Goal: Transaction & Acquisition: Purchase product/service

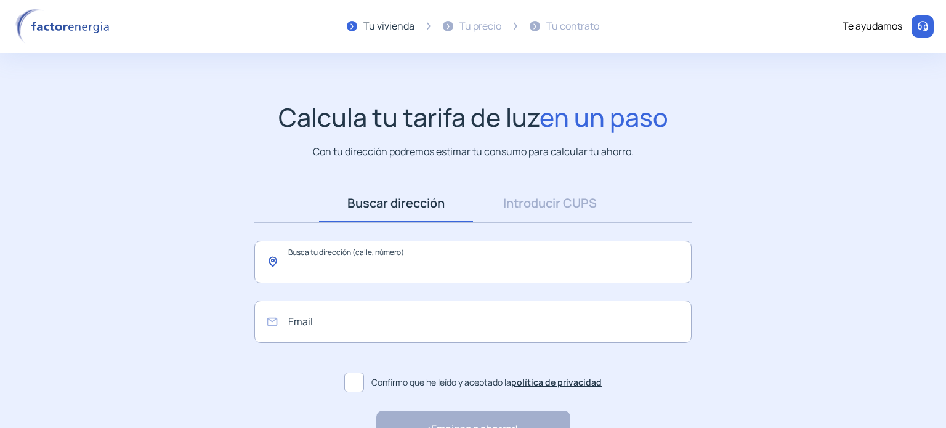
click at [354, 263] on input "text" at bounding box center [472, 262] width 437 height 43
click at [531, 205] on link "Introducir CUPS" at bounding box center [550, 203] width 154 height 38
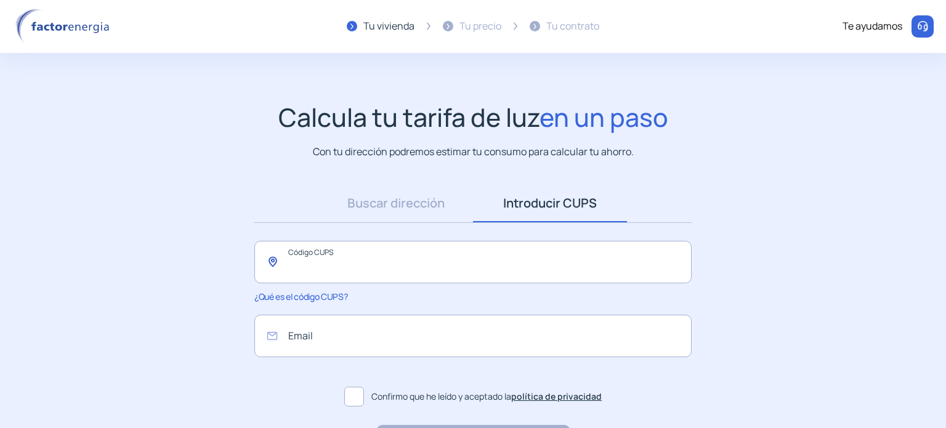
click at [461, 254] on input "text" at bounding box center [472, 262] width 437 height 43
drag, startPoint x: 301, startPoint y: 266, endPoint x: 278, endPoint y: 266, distance: 22.8
click at [278, 266] on input "**********" at bounding box center [472, 262] width 437 height 43
click at [470, 264] on input "**********" at bounding box center [472, 262] width 437 height 43
type input "**********"
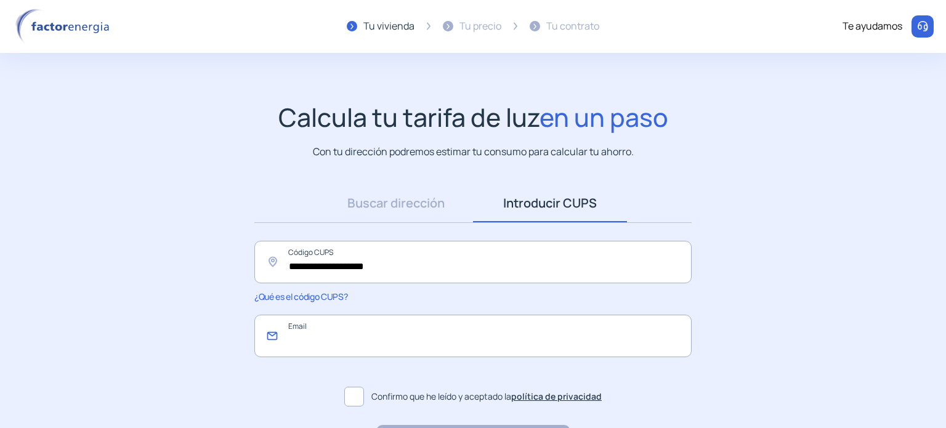
click at [365, 336] on input "email" at bounding box center [472, 336] width 437 height 43
type input "**********"
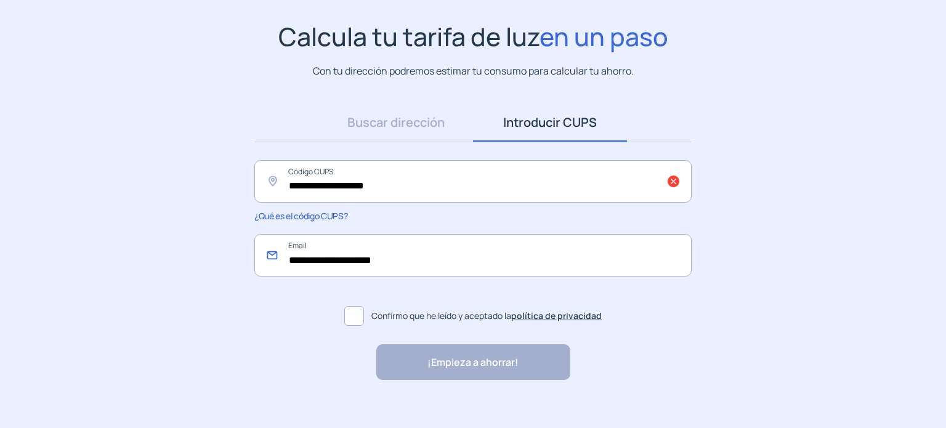
scroll to position [94, 0]
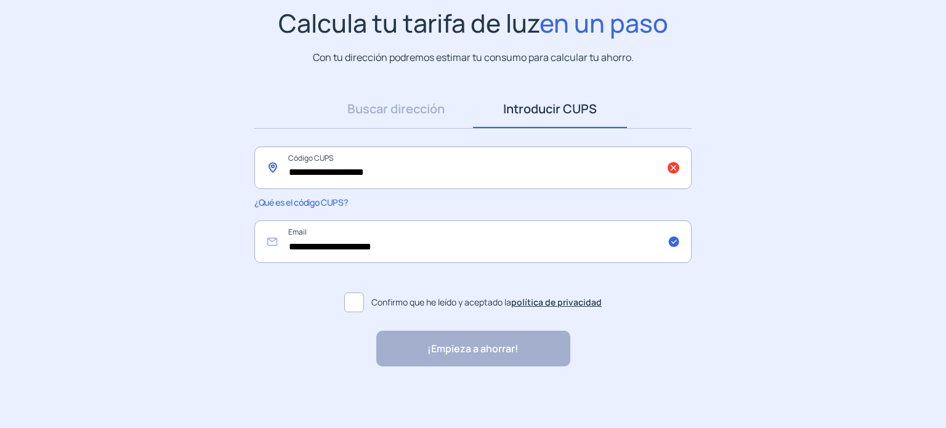
click at [409, 172] on input "**********" at bounding box center [472, 168] width 437 height 43
drag, startPoint x: 288, startPoint y: 172, endPoint x: 299, endPoint y: 184, distance: 16.6
click at [288, 172] on input "**********" at bounding box center [472, 168] width 437 height 43
type input "**********"
click at [352, 303] on span at bounding box center [354, 303] width 20 height 20
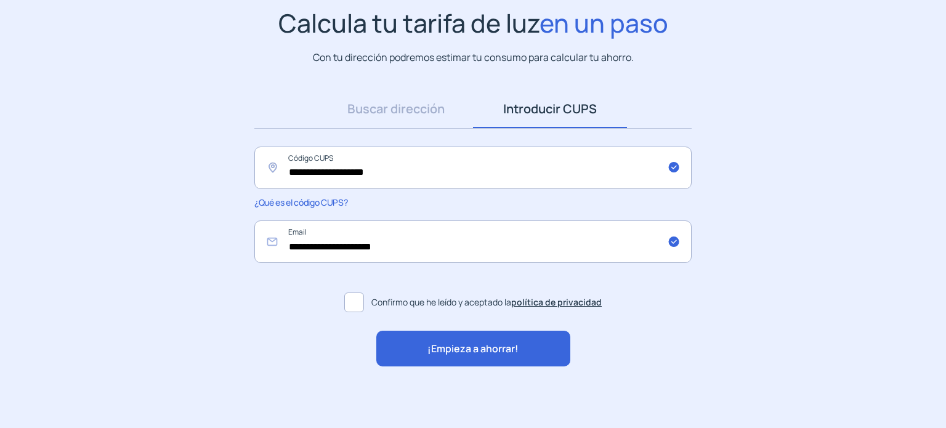
click at [440, 351] on span "¡Empieza a ahorrar!" at bounding box center [473, 349] width 91 height 16
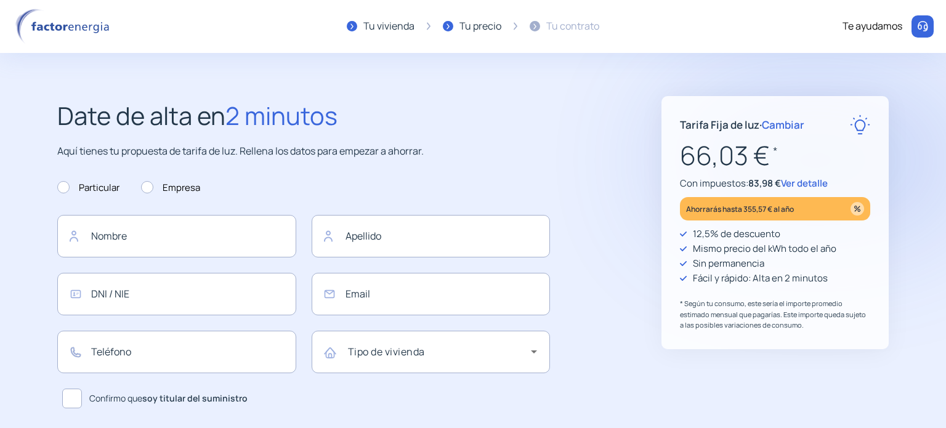
type input "**********"
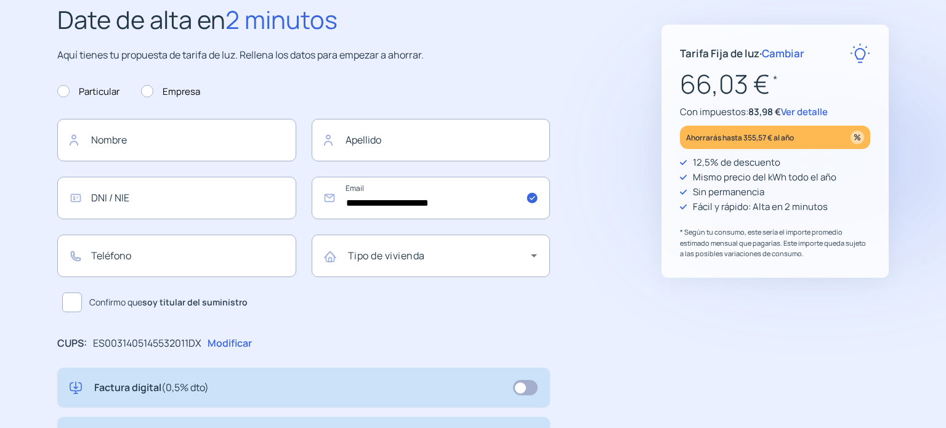
scroll to position [62, 0]
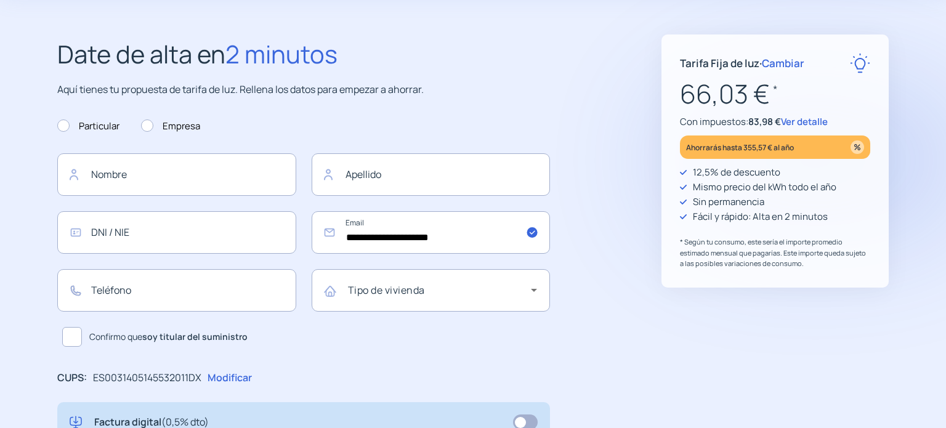
click at [798, 62] on span "Cambiar" at bounding box center [783, 63] width 43 height 14
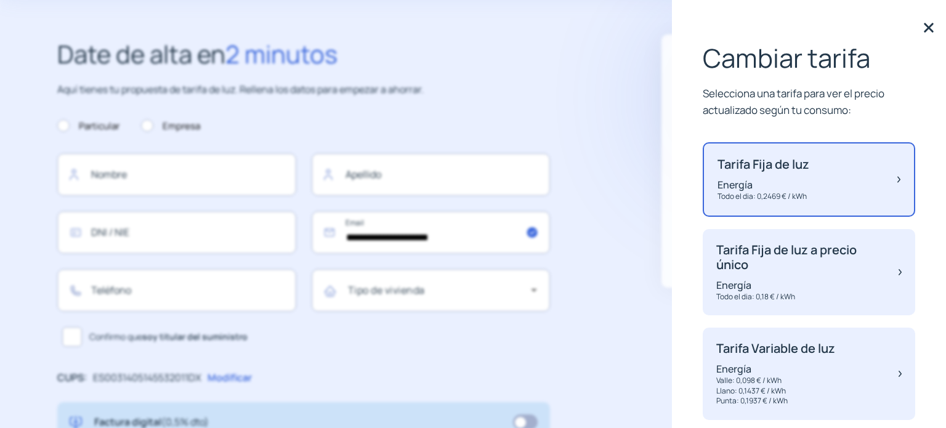
click at [920, 26] on img at bounding box center [929, 27] width 18 height 18
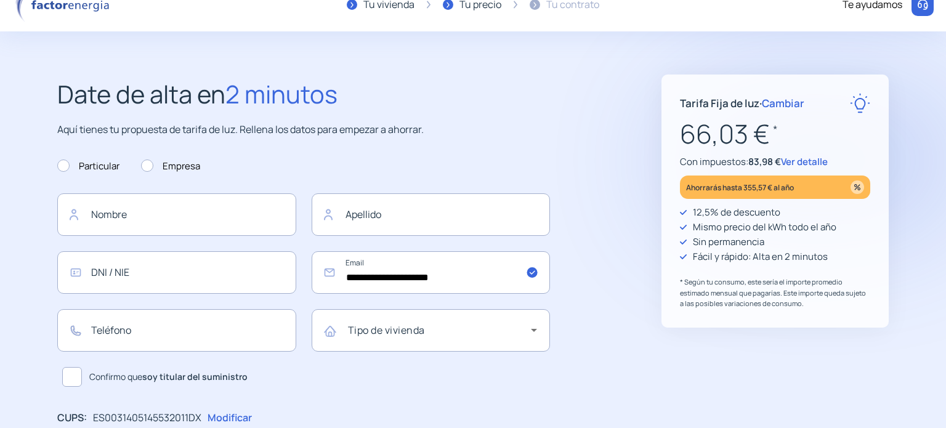
scroll to position [0, 0]
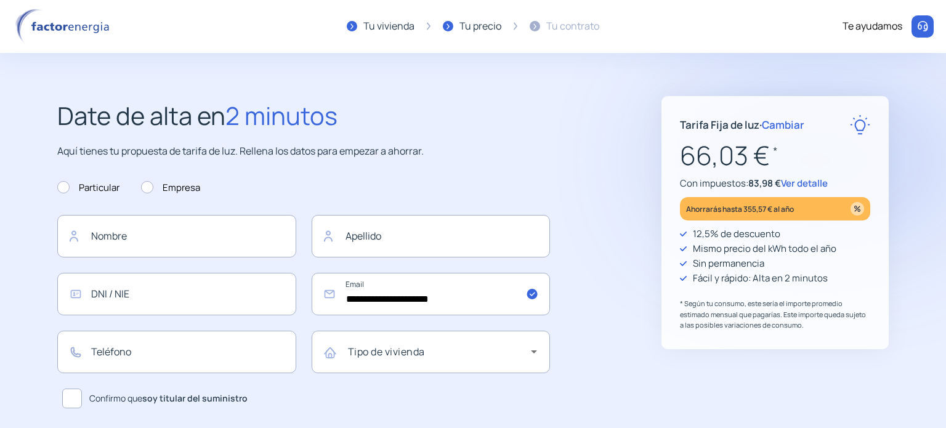
click at [788, 120] on span "Cambiar" at bounding box center [783, 125] width 43 height 14
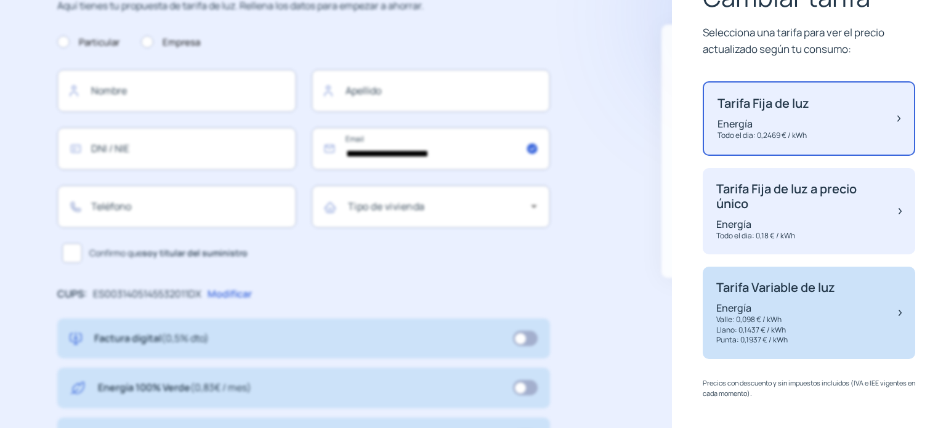
scroll to position [185, 0]
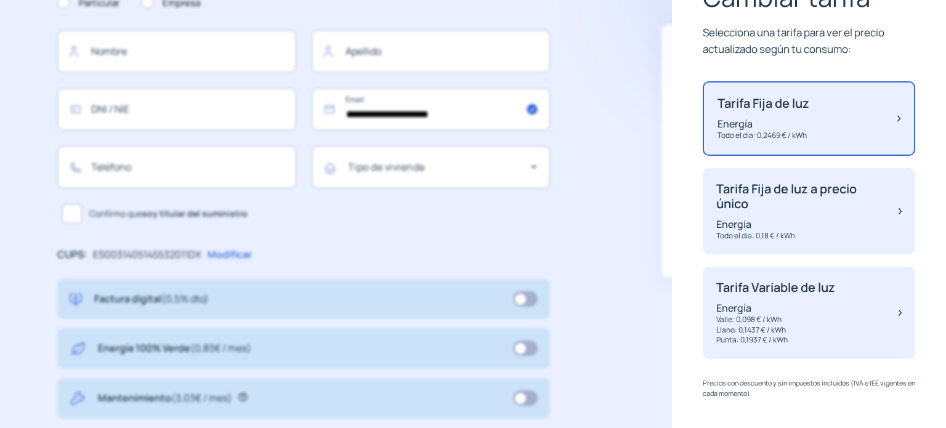
click at [887, 121] on div "Tarifa Fija de luz Energía Todo el dia: 0,2469 € / kWh" at bounding box center [809, 118] width 213 height 75
drag, startPoint x: 753, startPoint y: 95, endPoint x: 774, endPoint y: 105, distance: 22.9
click at [754, 96] on p "Tarifa Fija de luz" at bounding box center [764, 103] width 92 height 15
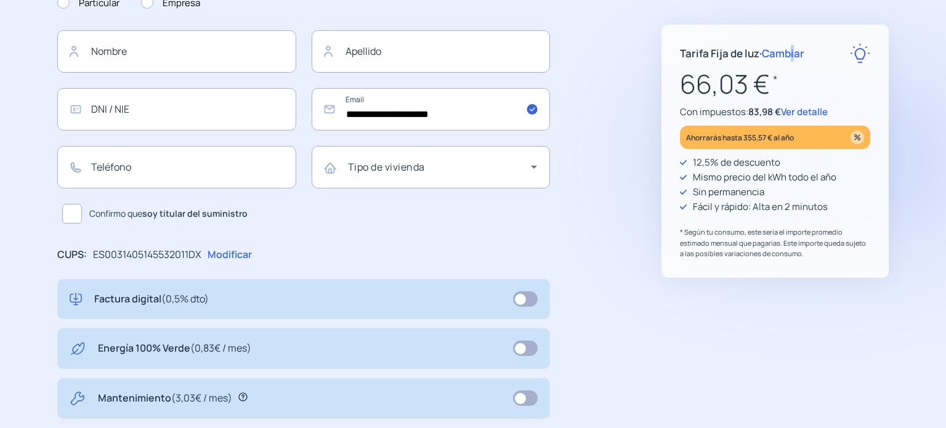
click at [791, 52] on span "Cambiar" at bounding box center [783, 53] width 43 height 14
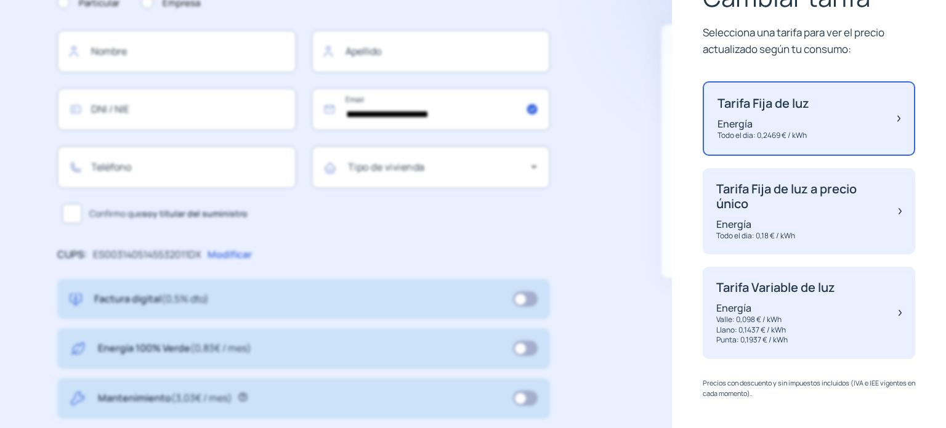
click at [892, 116] on div "Tarifa Fija de luz Energía Todo el dia: 0,2469 € / kWh" at bounding box center [809, 118] width 213 height 75
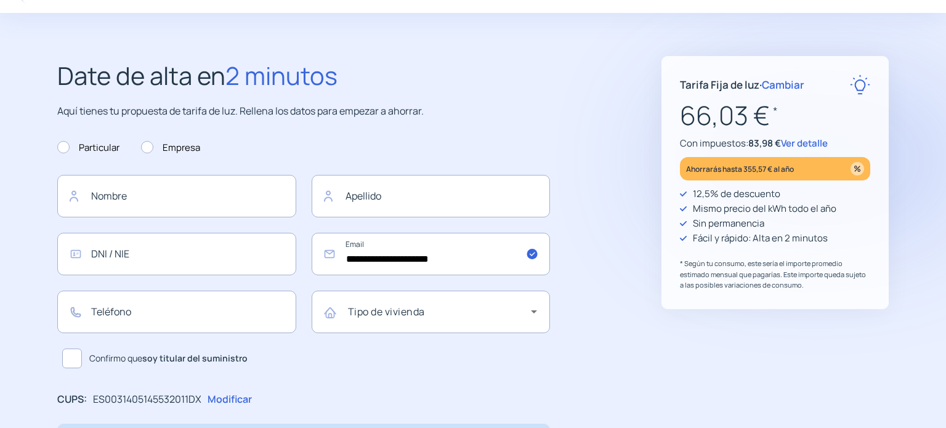
scroll to position [62, 0]
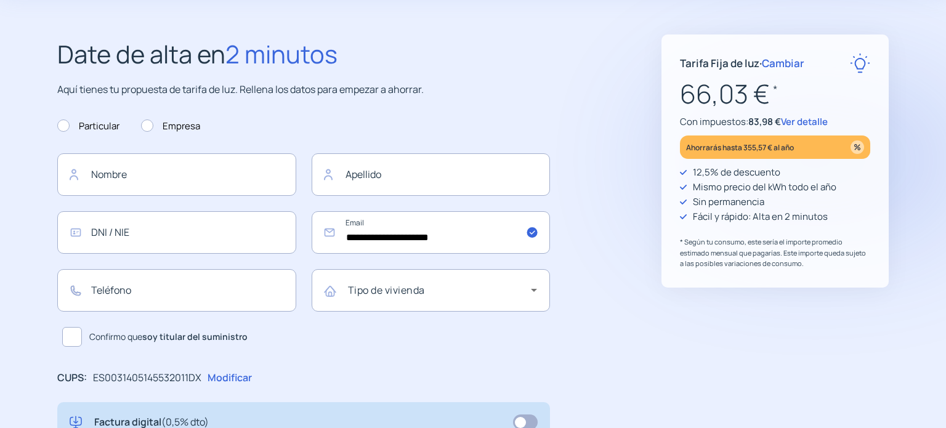
click at [800, 121] on span "Ver detalle" at bounding box center [804, 121] width 47 height 13
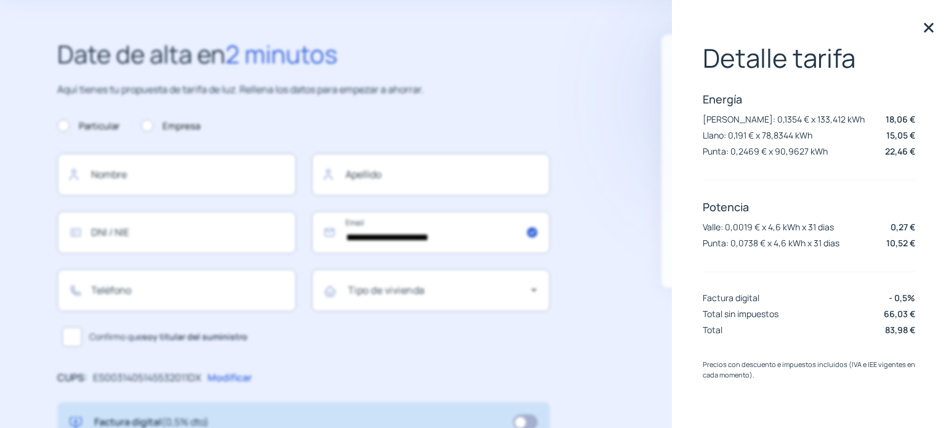
click at [930, 29] on img at bounding box center [929, 27] width 18 height 18
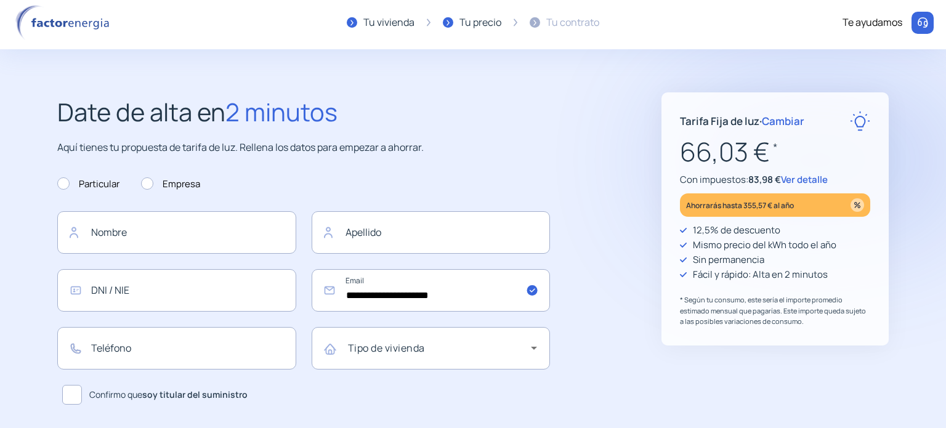
scroll to position [0, 0]
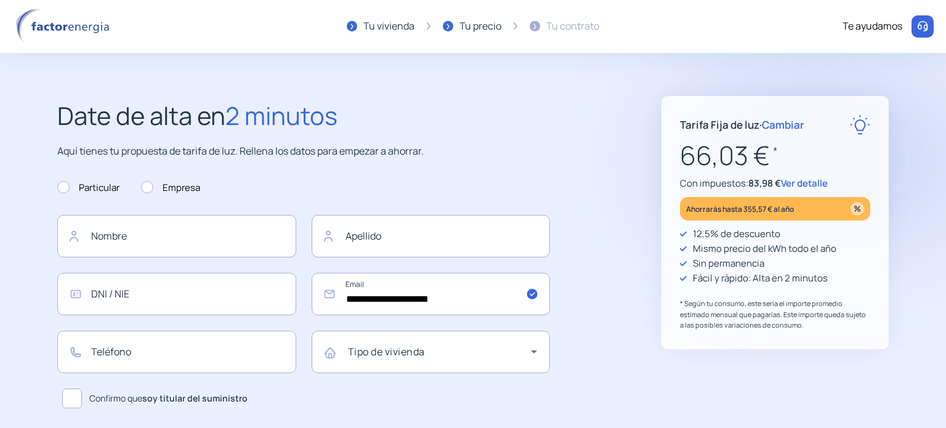
click at [793, 123] on span "Cambiar" at bounding box center [783, 125] width 43 height 14
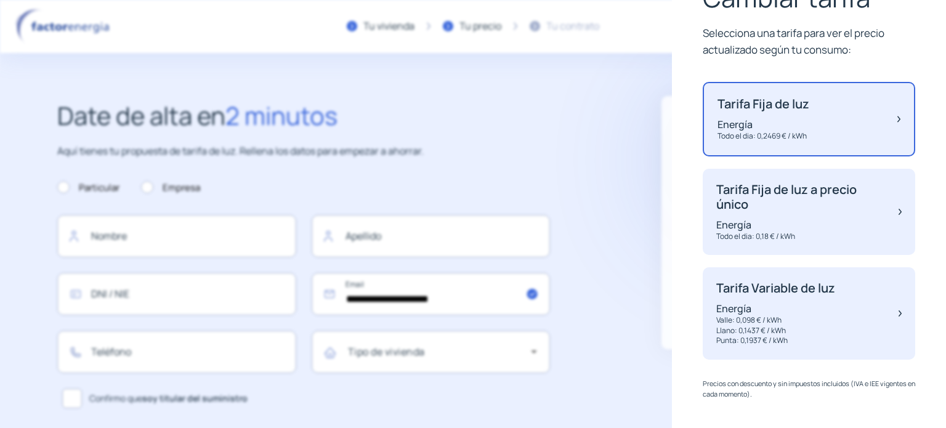
scroll to position [61, 0]
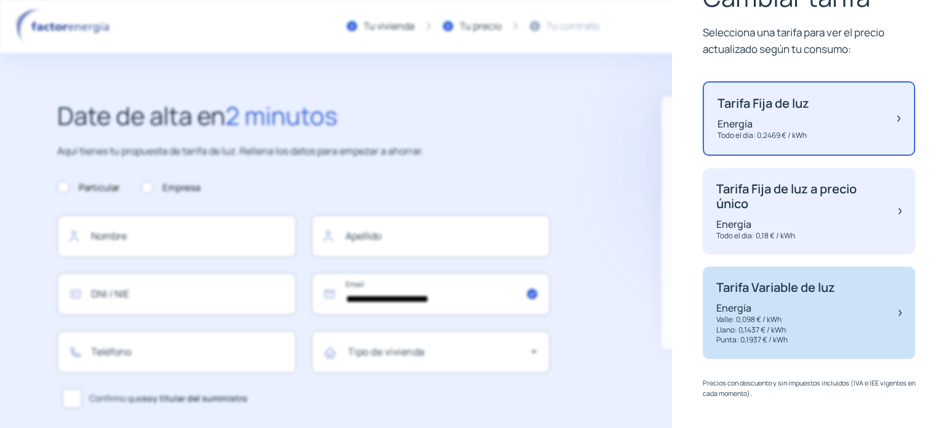
click at [793, 301] on p "Energía" at bounding box center [775, 308] width 119 height 14
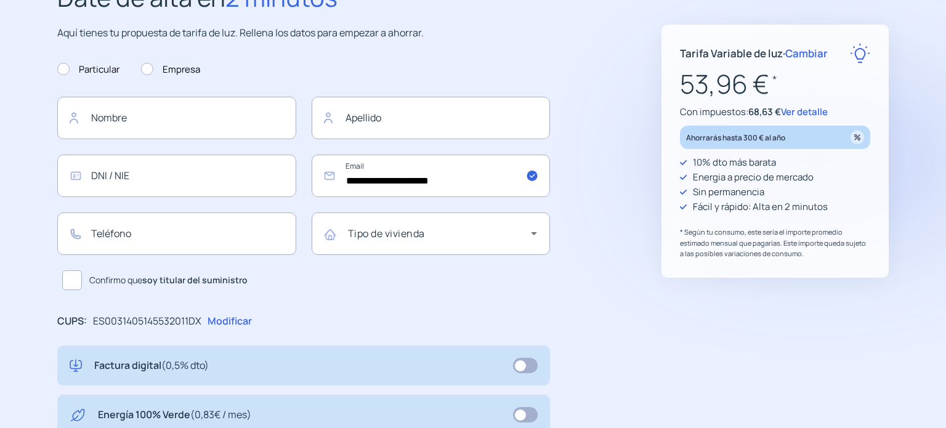
scroll to position [111, 0]
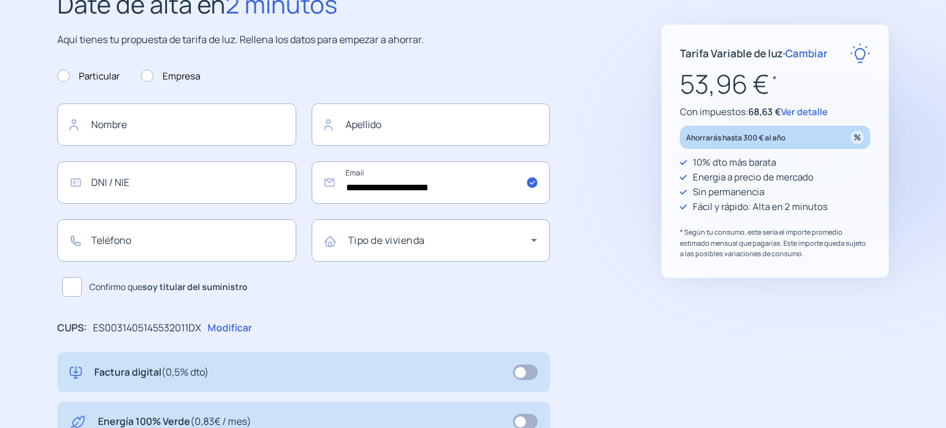
click at [813, 111] on span "Ver detalle" at bounding box center [804, 111] width 47 height 13
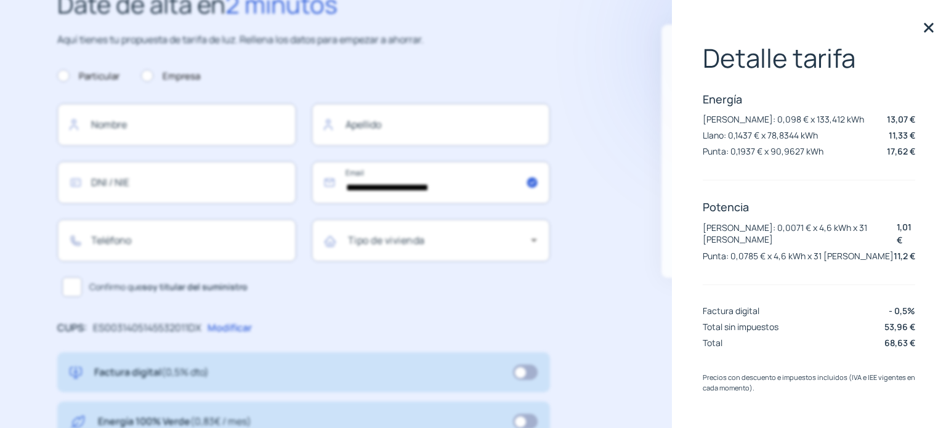
click at [924, 29] on img at bounding box center [929, 27] width 18 height 18
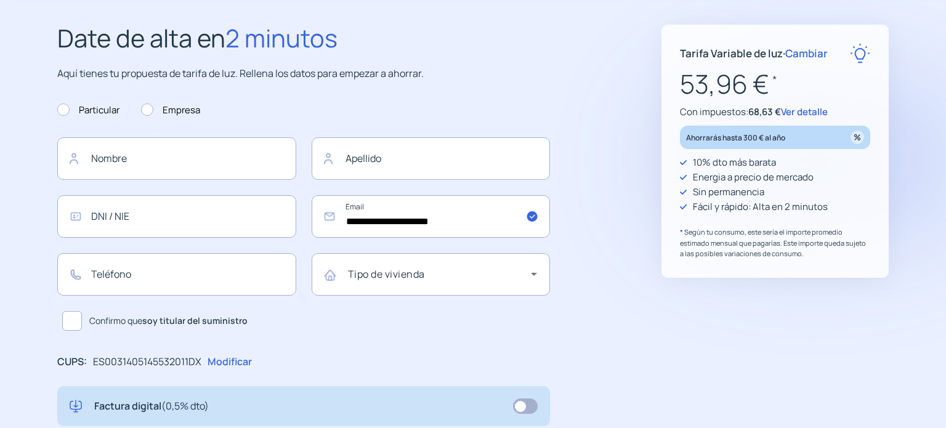
scroll to position [0, 0]
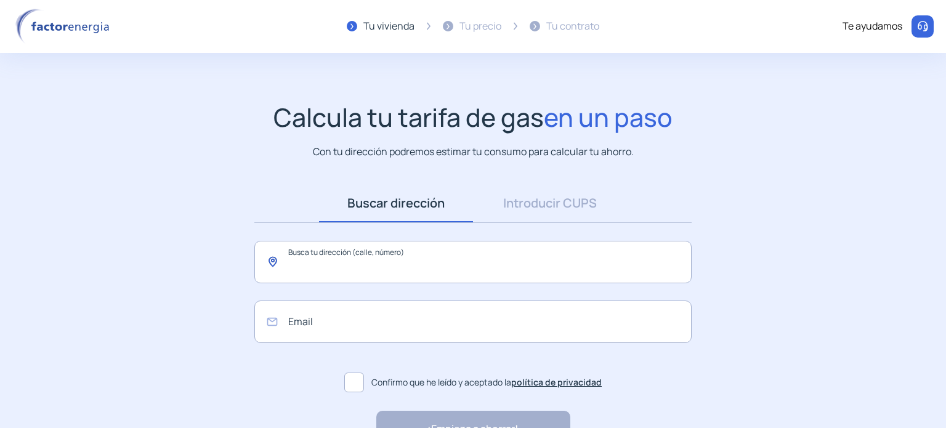
click at [325, 262] on input "text" at bounding box center [472, 262] width 437 height 43
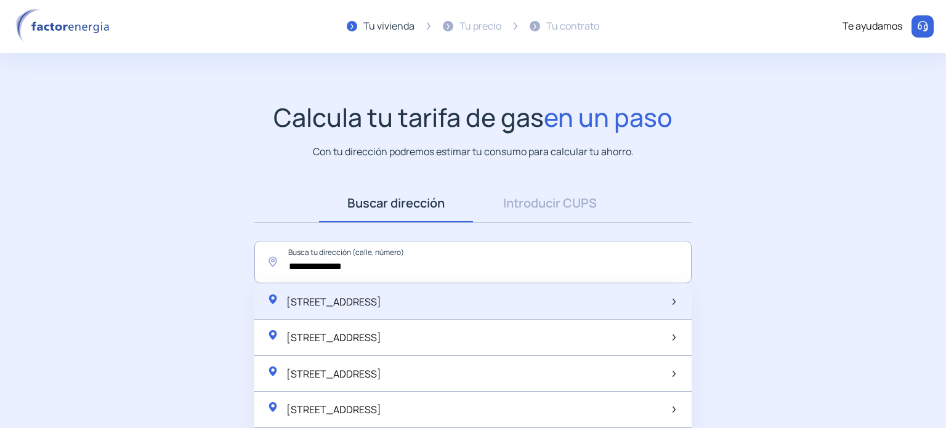
click at [381, 304] on span "[STREET_ADDRESS]" at bounding box center [333, 302] width 95 height 14
type input "**********"
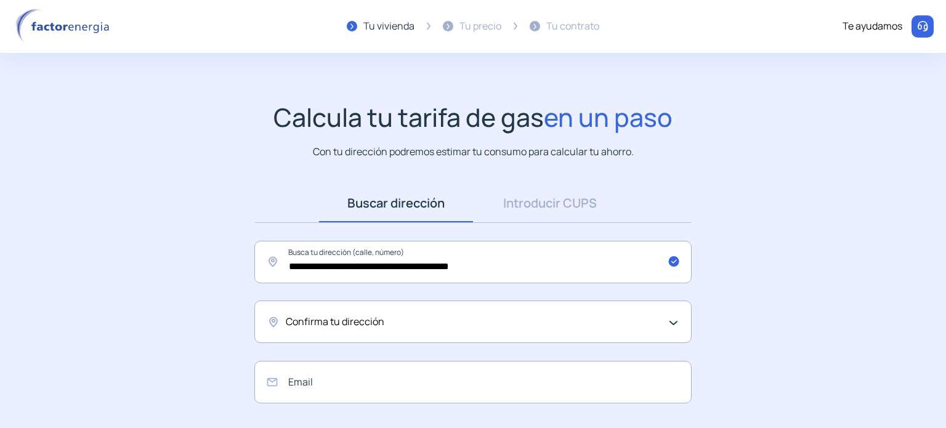
click at [448, 319] on div "Confirma tu dirección" at bounding box center [470, 322] width 368 height 16
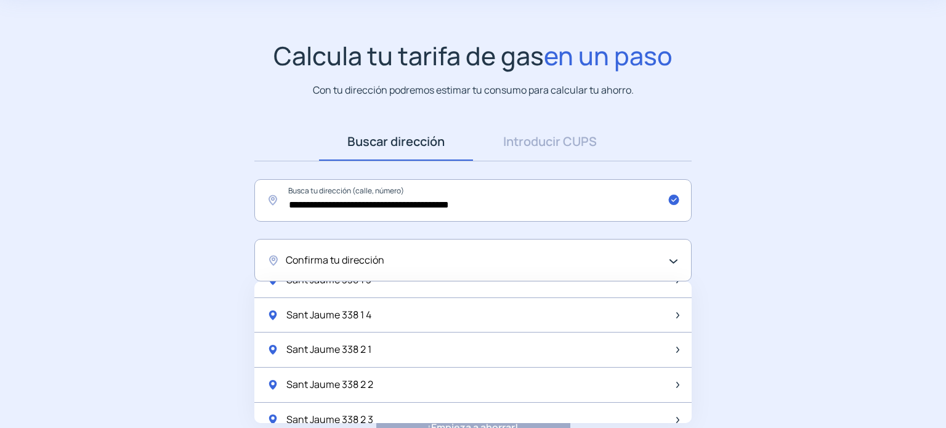
scroll to position [185, 0]
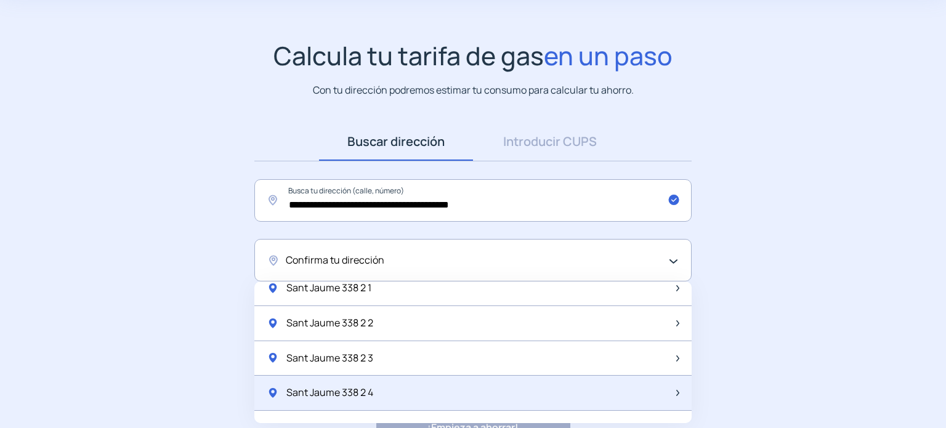
click at [665, 395] on div "Sant Jaume 338 2 4" at bounding box center [472, 393] width 437 height 35
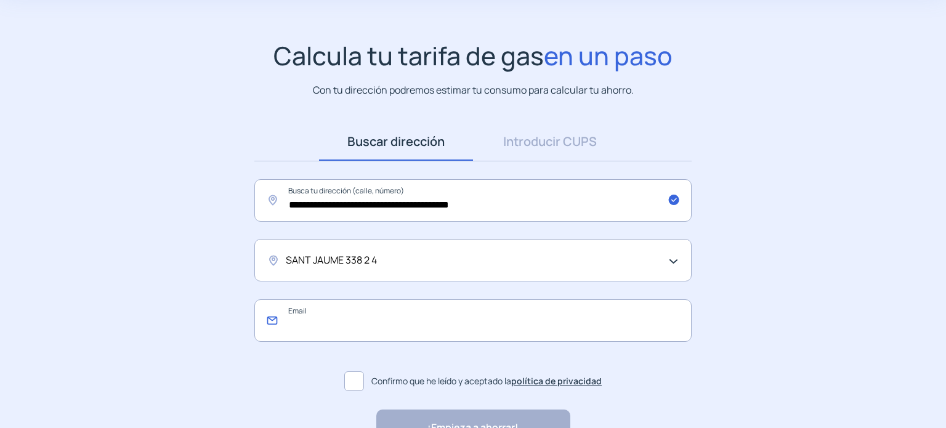
click at [451, 326] on input "email" at bounding box center [472, 320] width 437 height 43
type input "**********"
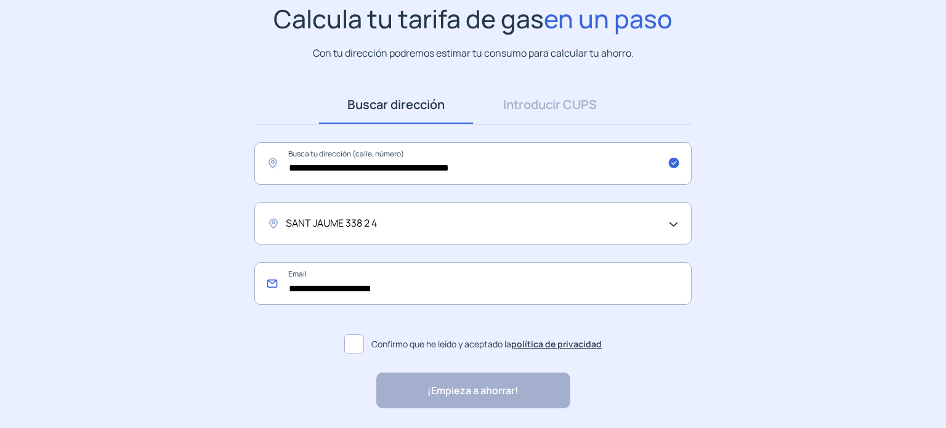
scroll to position [140, 0]
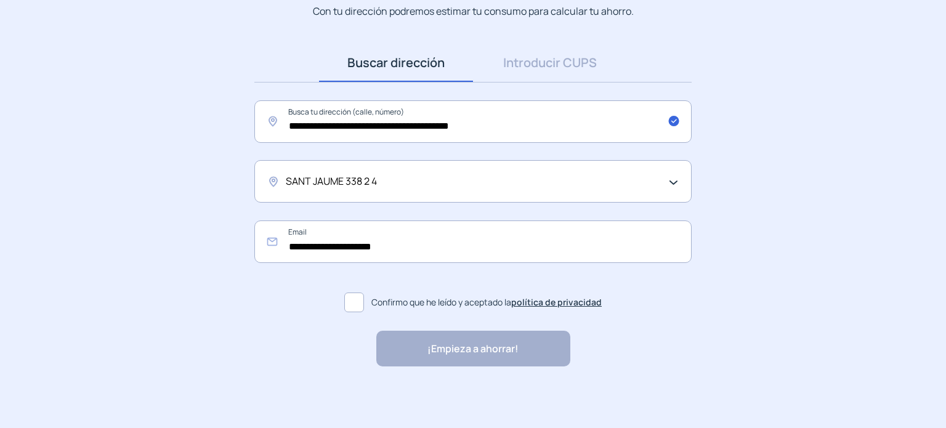
click at [357, 296] on span at bounding box center [354, 303] width 20 height 20
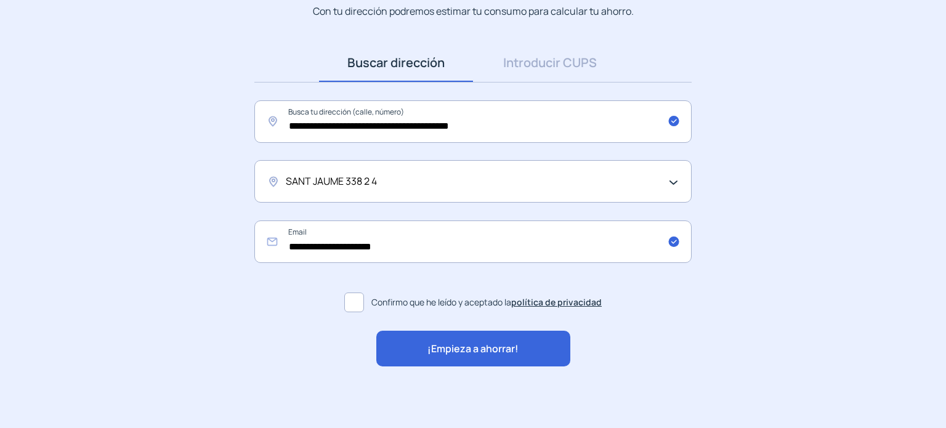
click at [432, 346] on span "¡Empieza a ahorrar!" at bounding box center [473, 349] width 91 height 16
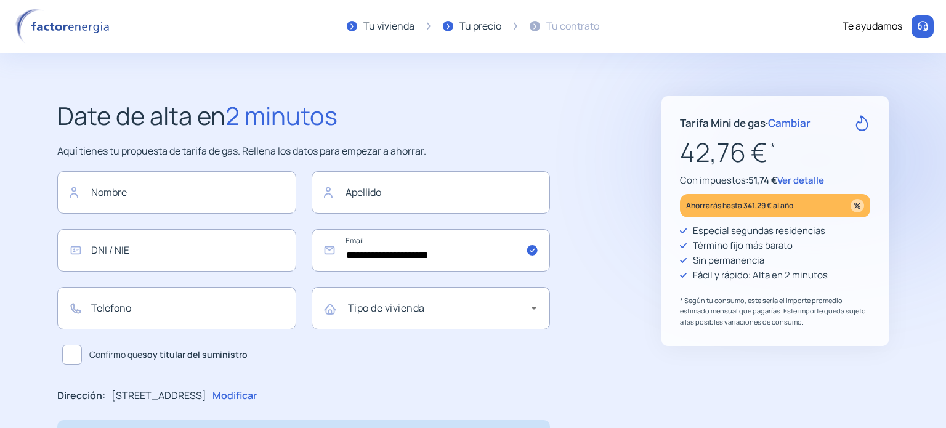
click at [805, 118] on span "Cambiar" at bounding box center [789, 123] width 43 height 14
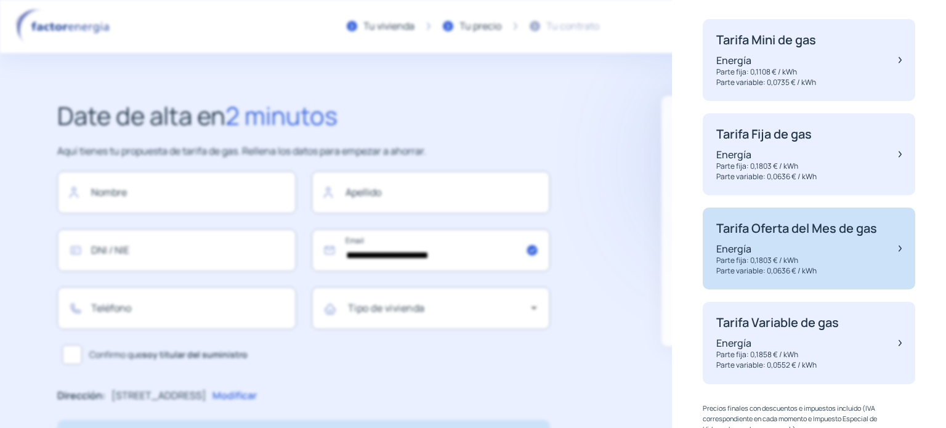
scroll to position [185, 0]
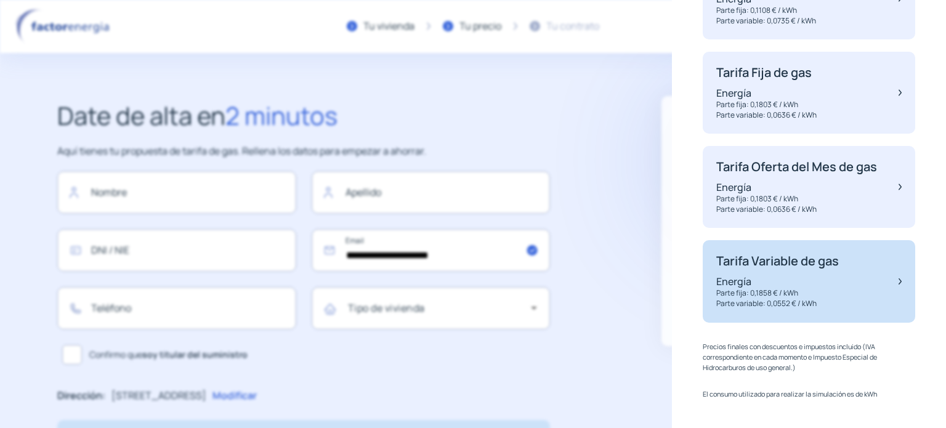
click at [874, 297] on div "Tarifa Variable de gas Energía Parte fija: 0,1858 € / kWh Parte variable: 0,055…" at bounding box center [809, 281] width 213 height 82
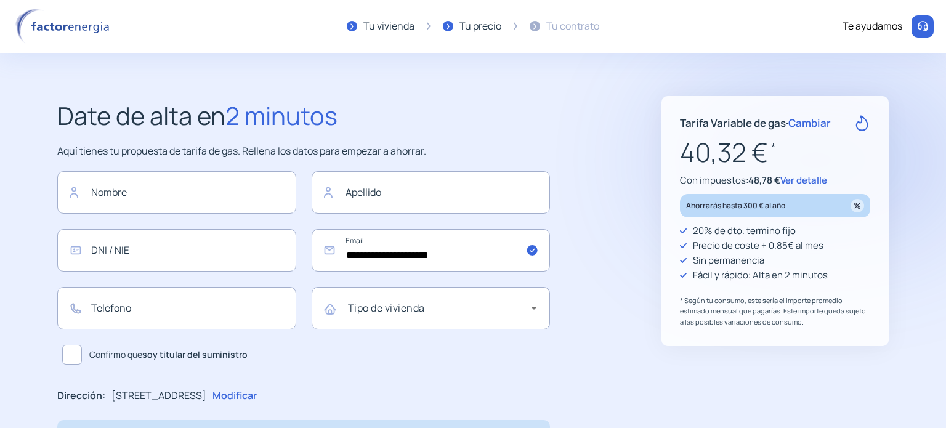
click at [830, 121] on span "Cambiar" at bounding box center [809, 123] width 43 height 14
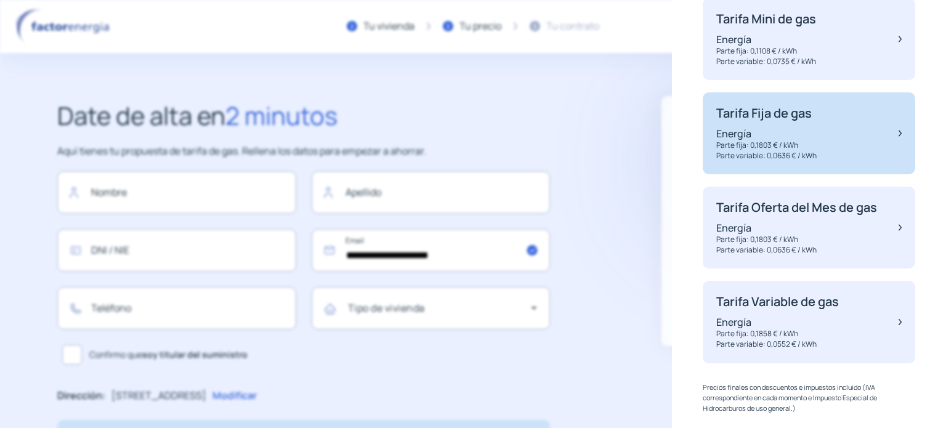
scroll to position [123, 0]
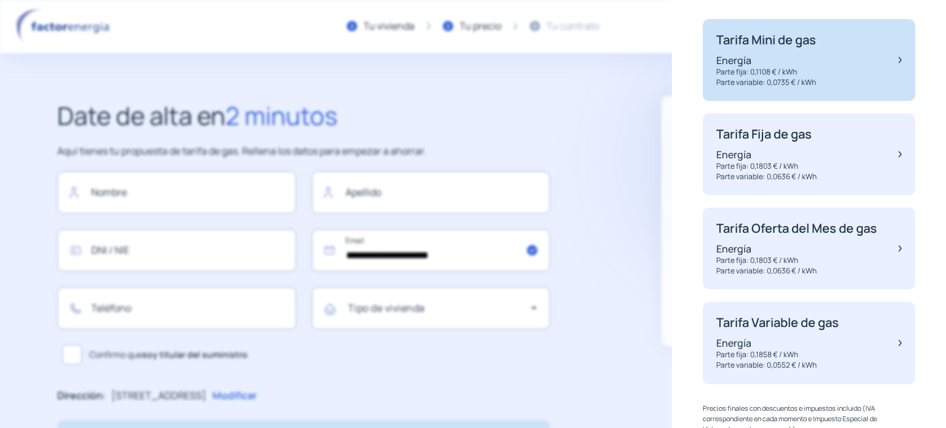
click at [830, 60] on div "Tarifa Mini de gas Energía Parte fija: 0,1108 € / kWh Parte variable: 0,0735 € …" at bounding box center [809, 60] width 213 height 82
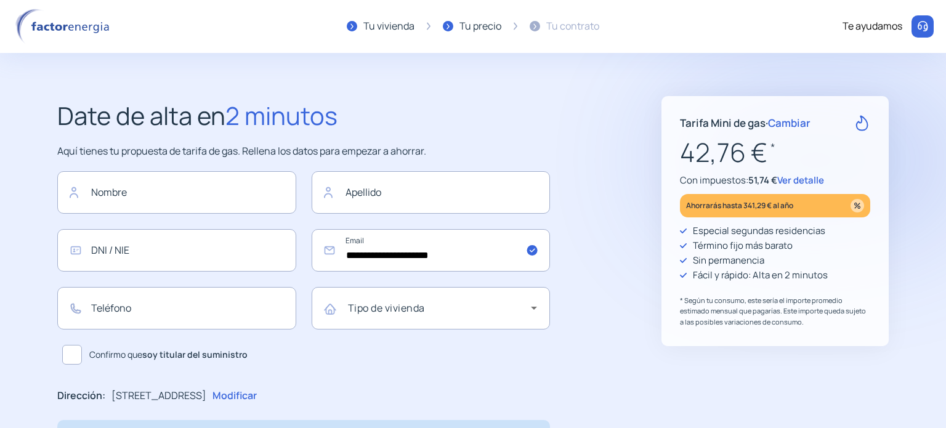
click at [796, 118] on span "Cambiar" at bounding box center [789, 123] width 43 height 14
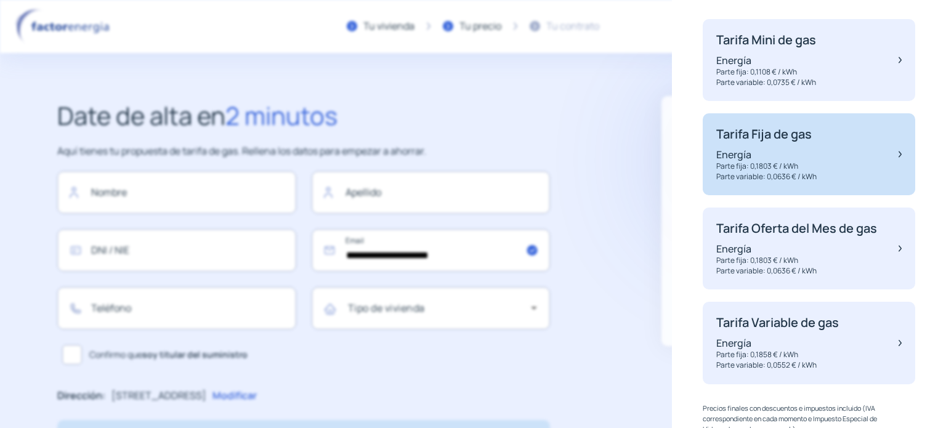
click at [849, 155] on div "Tarifa Fija de gas Energía Parte fija: 0,1803 € / kWh Parte variable: 0,0636 € …" at bounding box center [809, 154] width 213 height 82
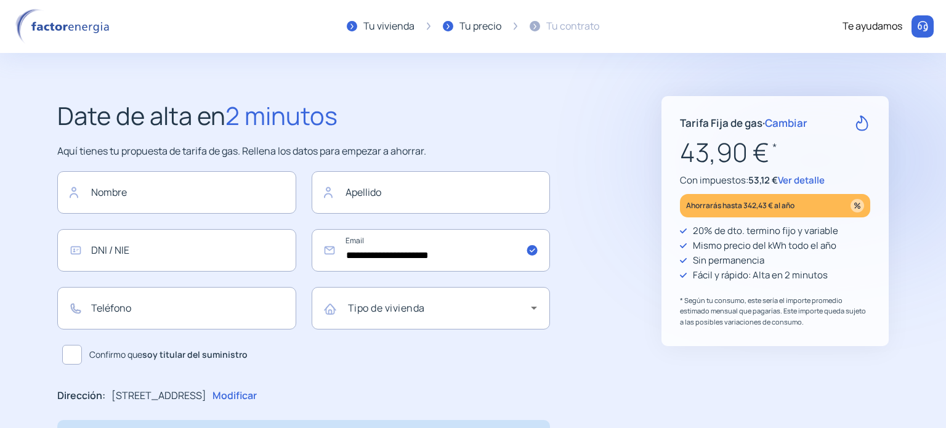
click at [798, 125] on span "Cambiar" at bounding box center [786, 123] width 43 height 14
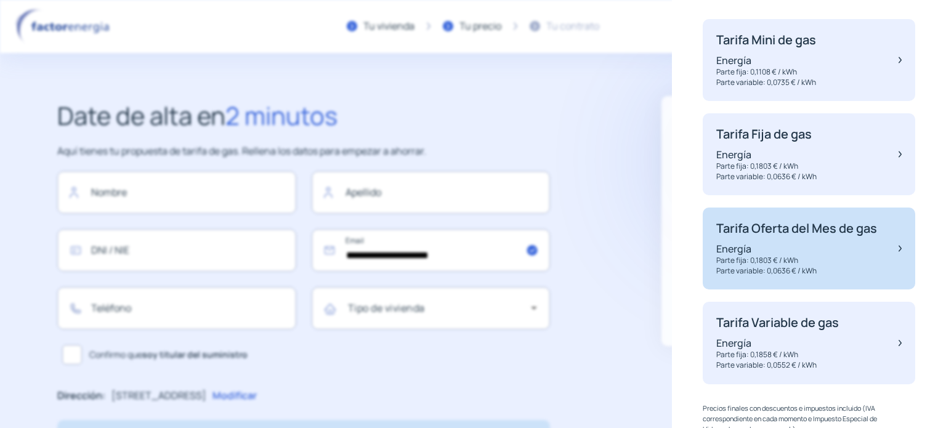
click at [857, 236] on p "Tarifa Oferta del Mes de gas" at bounding box center [796, 228] width 161 height 15
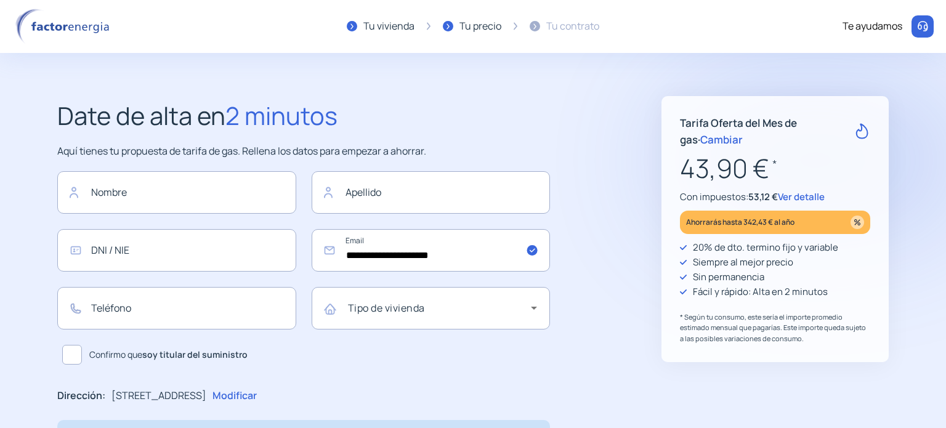
click at [700, 139] on span "Cambiar" at bounding box center [721, 139] width 43 height 14
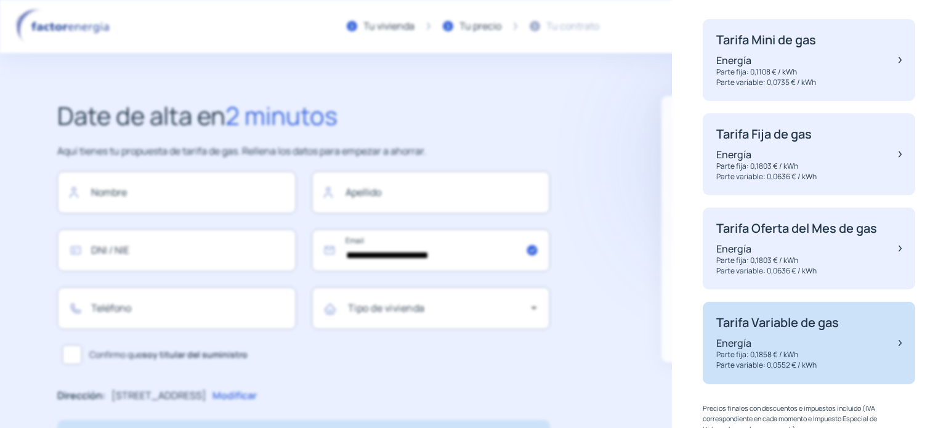
click at [838, 350] on p "Energía" at bounding box center [777, 343] width 123 height 14
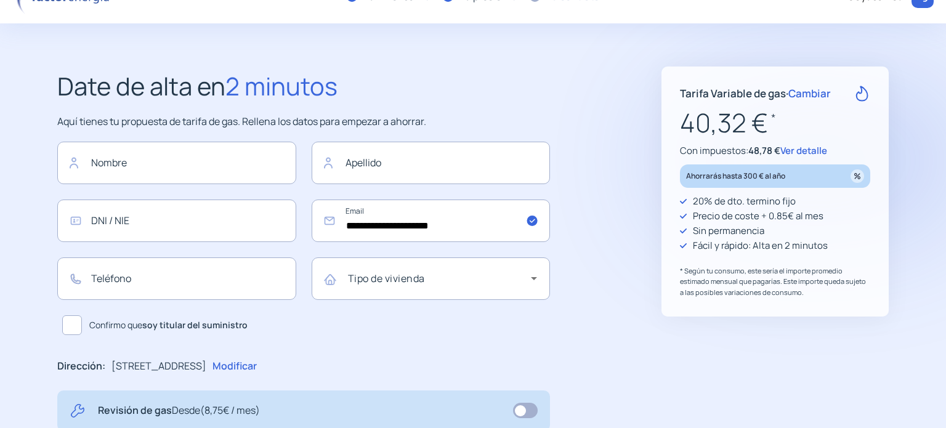
scroll to position [0, 0]
